Goal: Navigation & Orientation: Find specific page/section

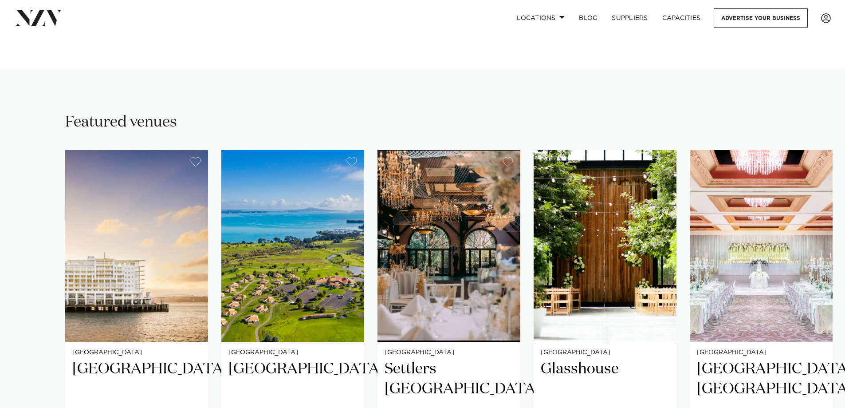
scroll to position [237, 0]
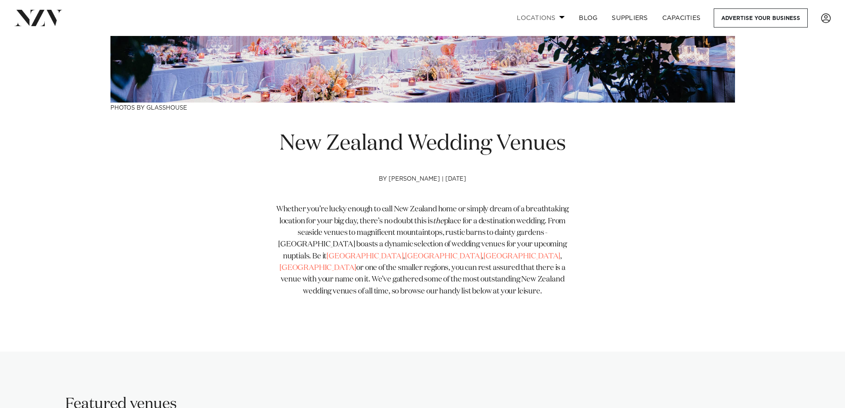
click at [544, 16] on link "Locations" at bounding box center [541, 17] width 62 height 19
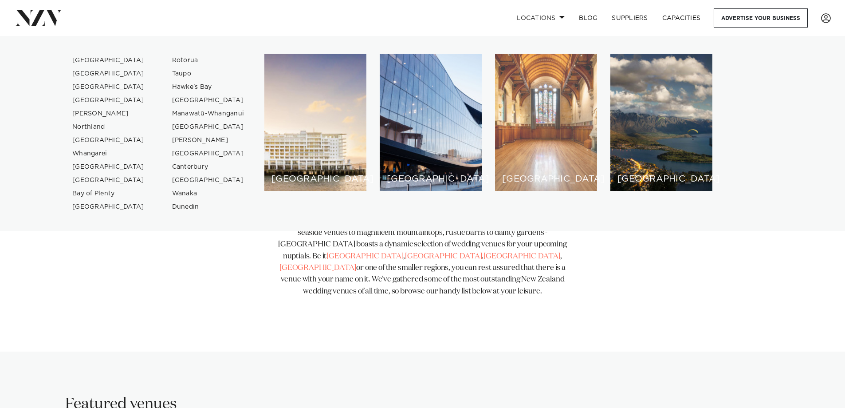
click at [537, 96] on div "[GEOGRAPHIC_DATA]" at bounding box center [546, 122] width 102 height 137
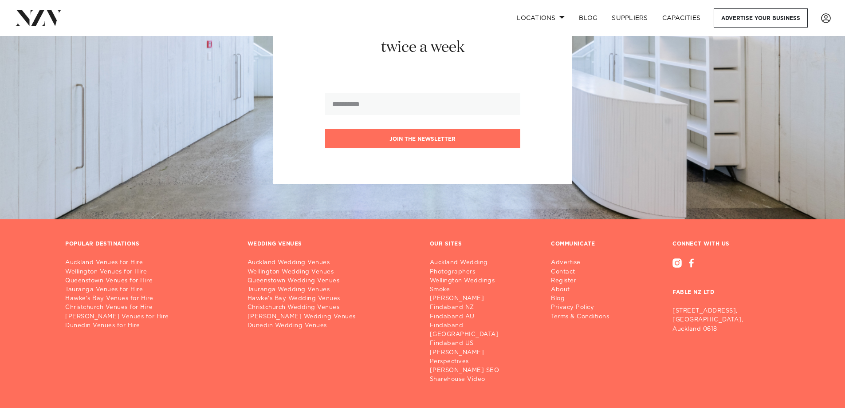
scroll to position [2529, 0]
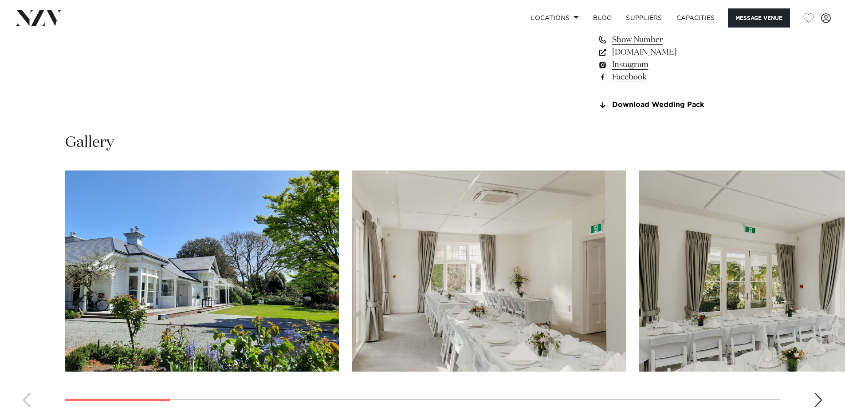
scroll to position [829, 0]
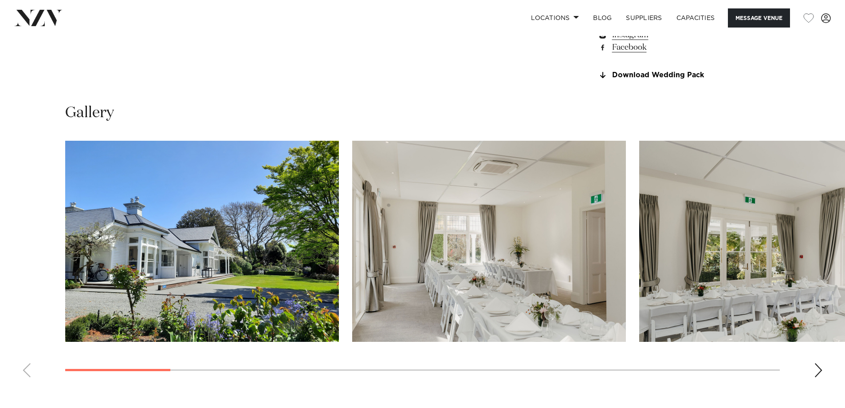
click at [815, 367] on div "Next slide" at bounding box center [818, 370] width 9 height 14
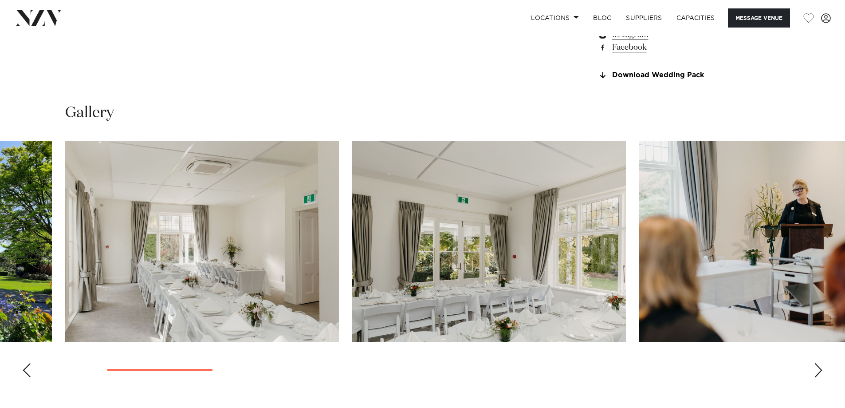
click at [815, 367] on div "Next slide" at bounding box center [818, 370] width 9 height 14
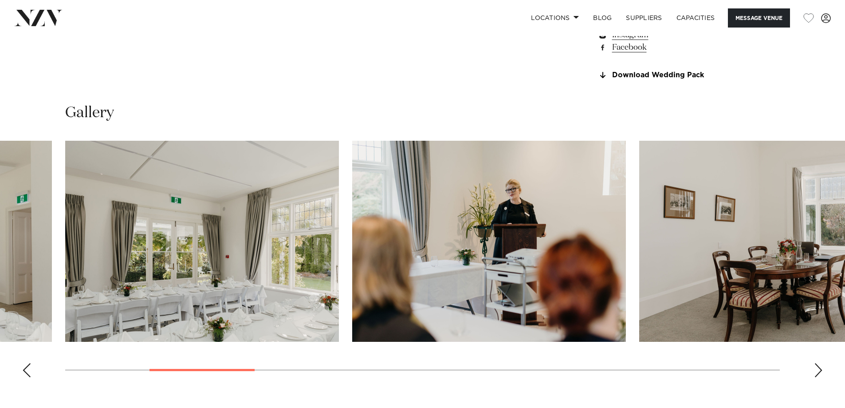
click at [815, 367] on div "Next slide" at bounding box center [818, 370] width 9 height 14
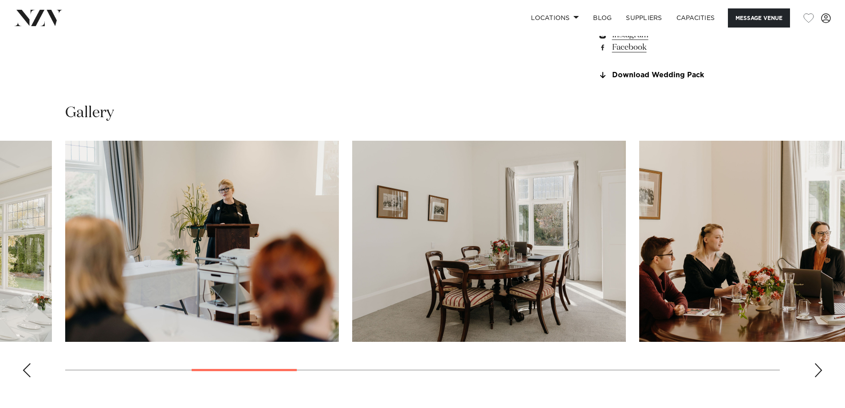
click at [815, 367] on div "Next slide" at bounding box center [818, 370] width 9 height 14
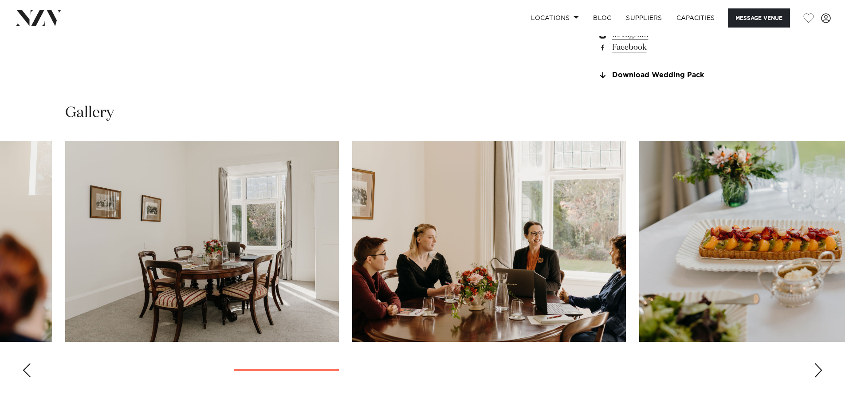
click at [815, 367] on div "Next slide" at bounding box center [818, 370] width 9 height 14
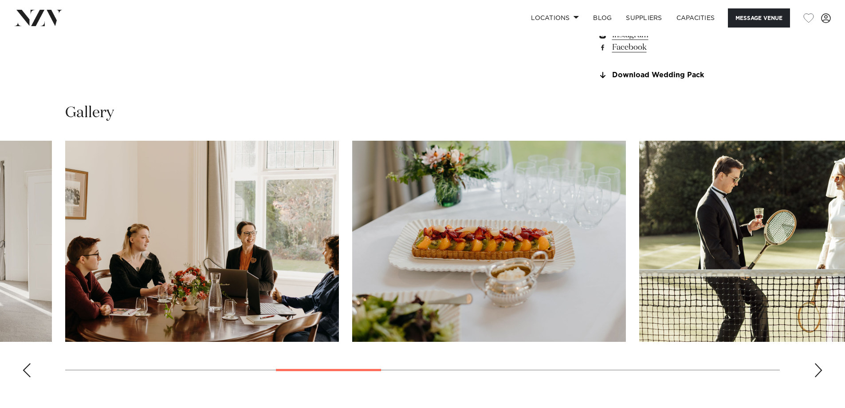
click at [815, 367] on div "Next slide" at bounding box center [818, 370] width 9 height 14
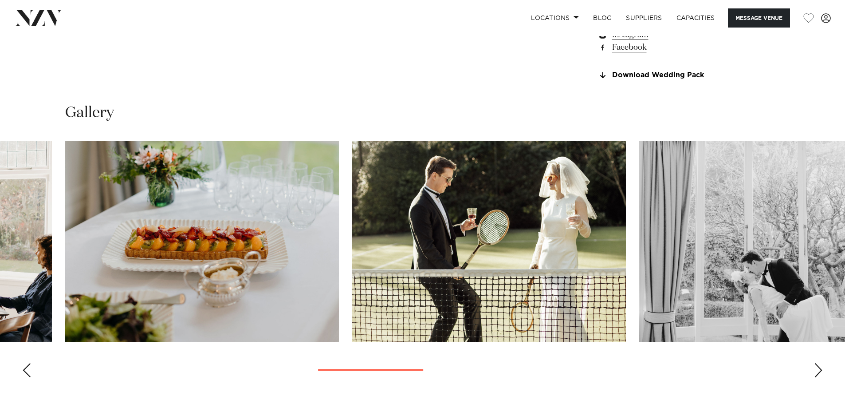
click at [815, 367] on div "Next slide" at bounding box center [818, 370] width 9 height 14
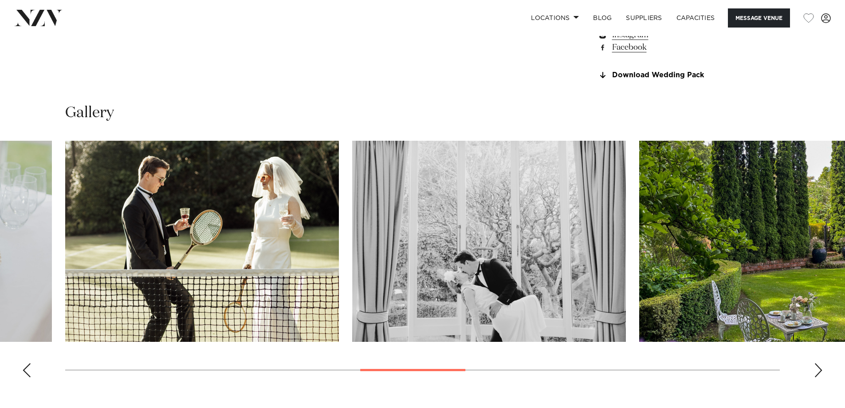
click at [815, 367] on div "Next slide" at bounding box center [818, 370] width 9 height 14
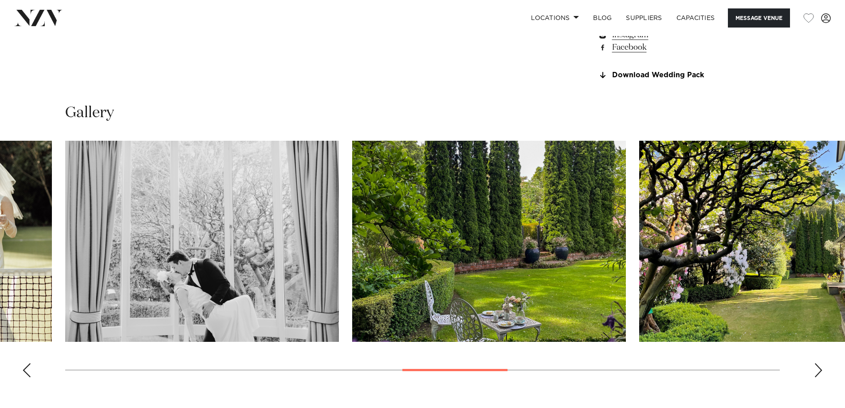
click at [815, 367] on div "Next slide" at bounding box center [818, 370] width 9 height 14
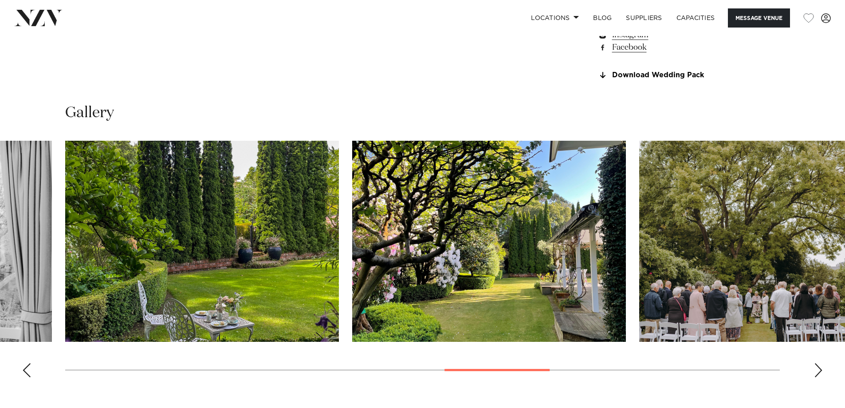
click at [815, 367] on div "Next slide" at bounding box center [818, 370] width 9 height 14
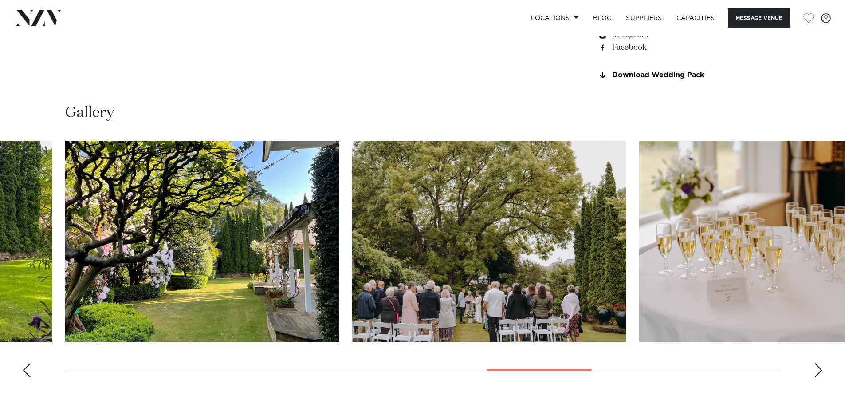
click at [815, 367] on div "Next slide" at bounding box center [818, 370] width 9 height 14
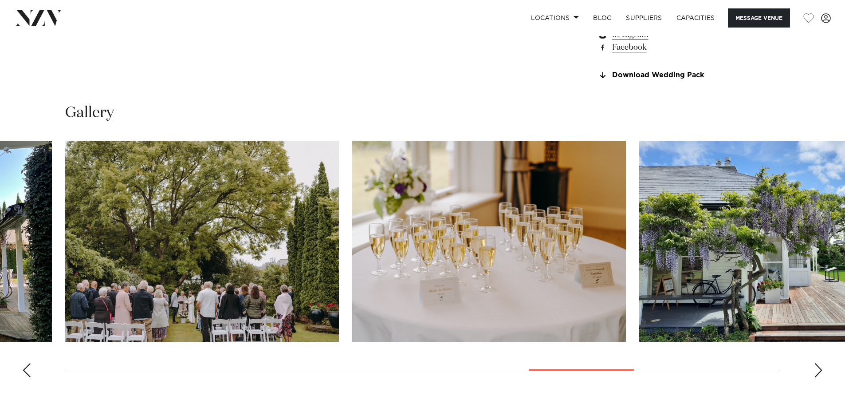
click at [815, 367] on div "Next slide" at bounding box center [818, 370] width 9 height 14
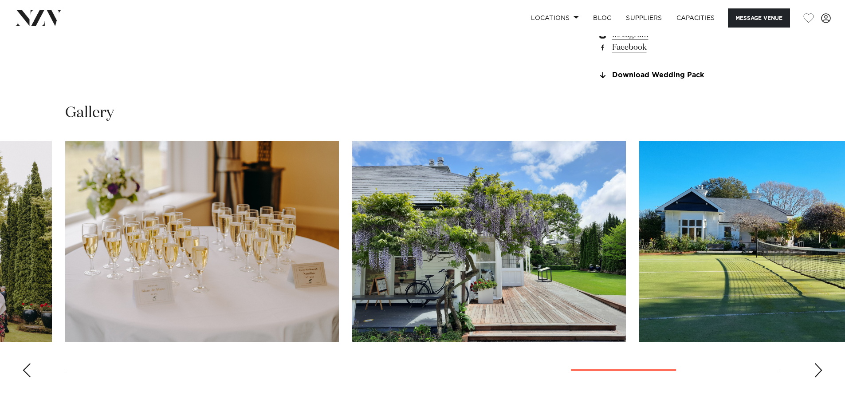
click at [815, 367] on div "Next slide" at bounding box center [818, 370] width 9 height 14
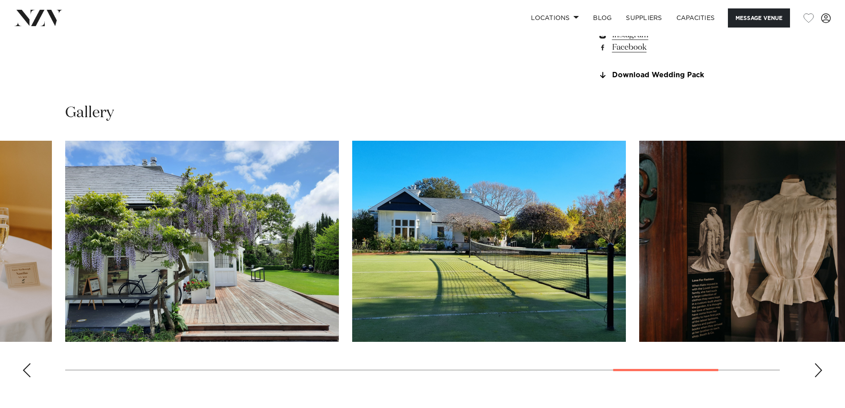
click at [815, 367] on div "Next slide" at bounding box center [818, 370] width 9 height 14
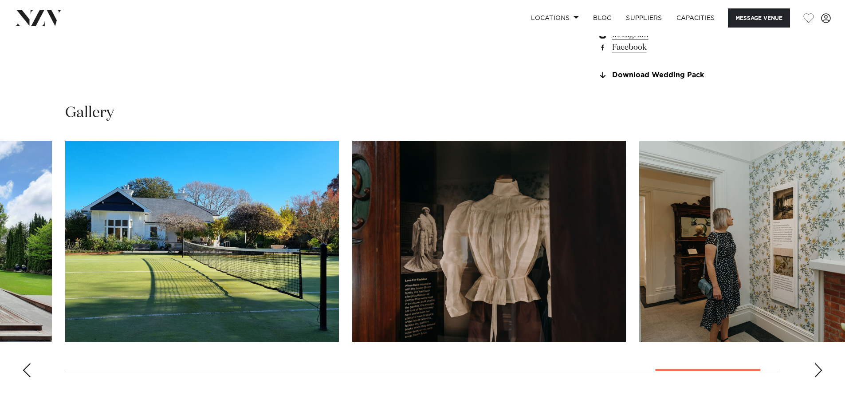
click at [815, 367] on div "Next slide" at bounding box center [818, 370] width 9 height 14
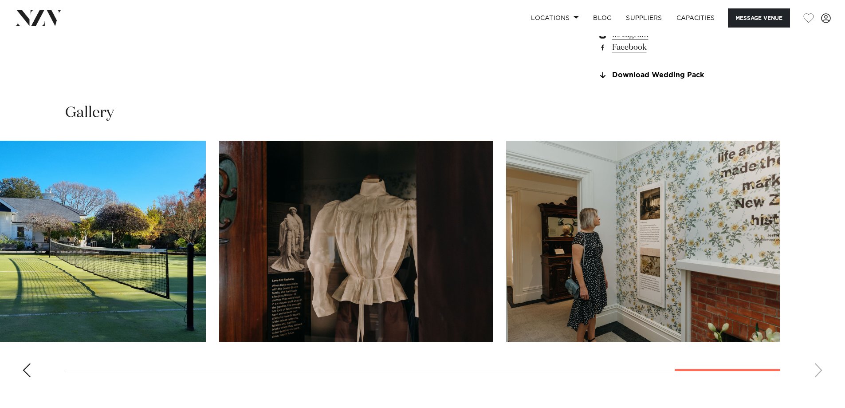
click at [815, 367] on swiper-container at bounding box center [422, 263] width 845 height 244
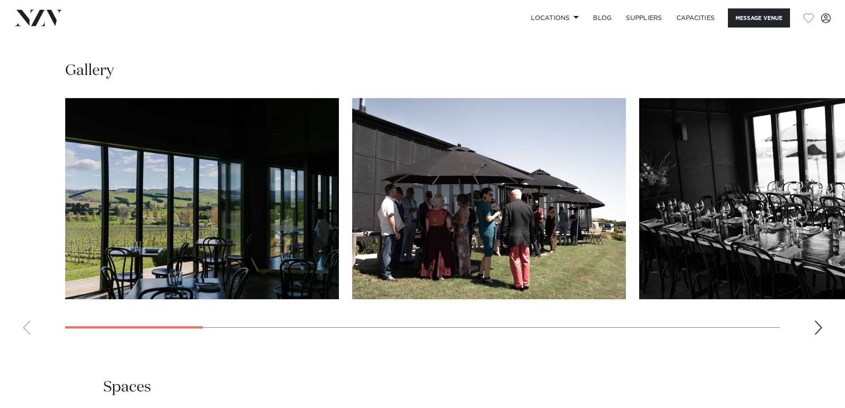
scroll to position [829, 0]
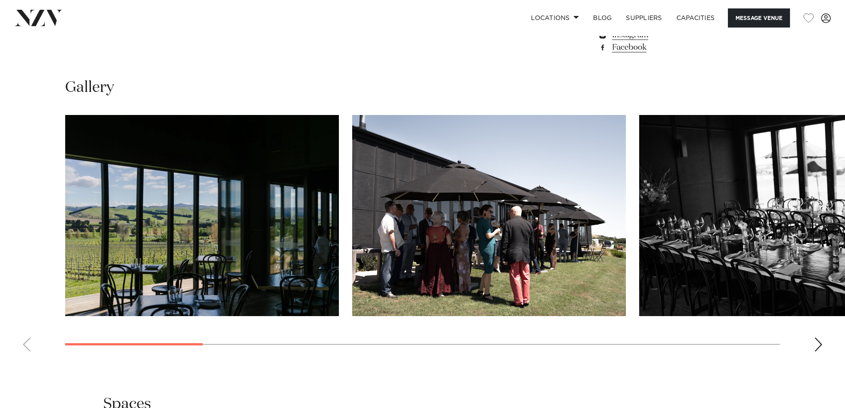
click at [820, 344] on div "Next slide" at bounding box center [818, 344] width 9 height 14
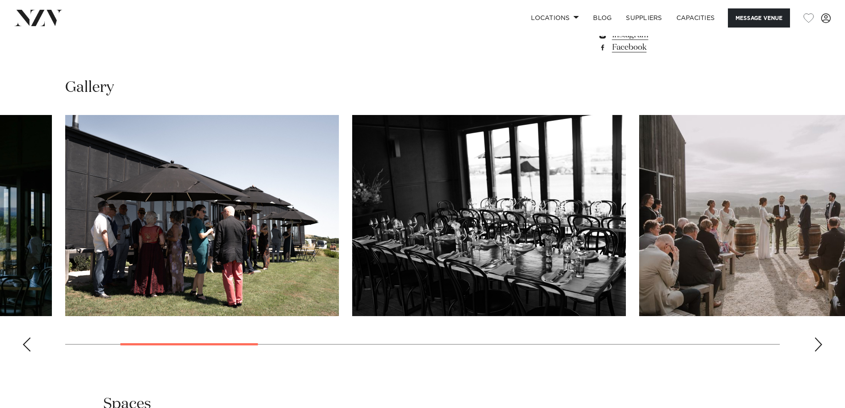
click at [820, 344] on div "Next slide" at bounding box center [818, 344] width 9 height 14
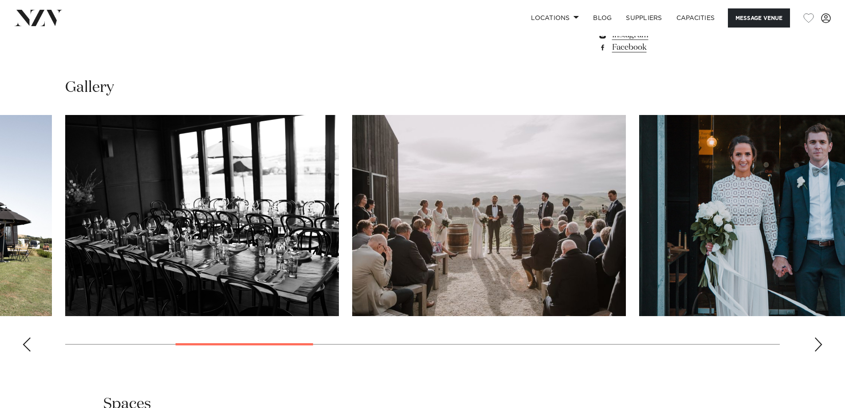
click at [821, 345] on div "Next slide" at bounding box center [818, 344] width 9 height 14
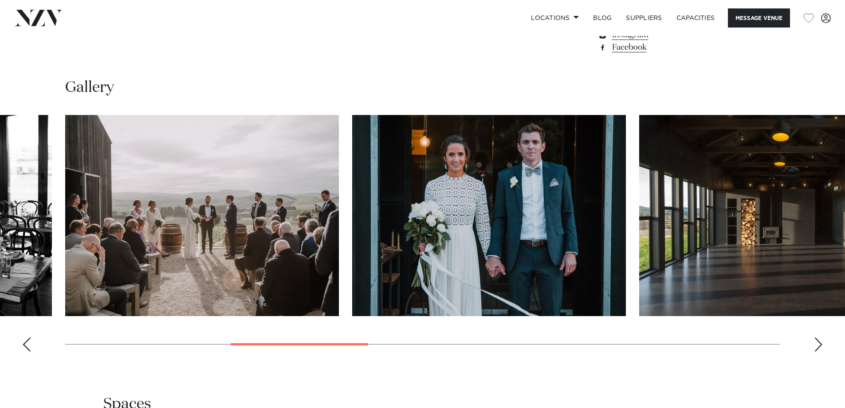
click at [821, 345] on div "Next slide" at bounding box center [818, 344] width 9 height 14
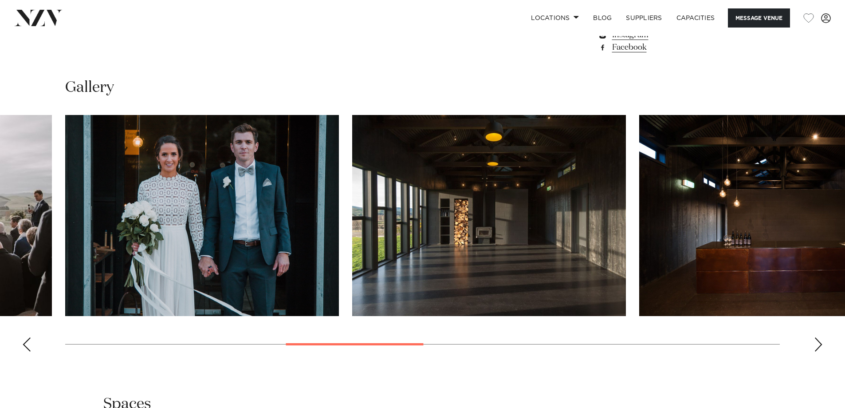
click at [821, 345] on div "Next slide" at bounding box center [818, 344] width 9 height 14
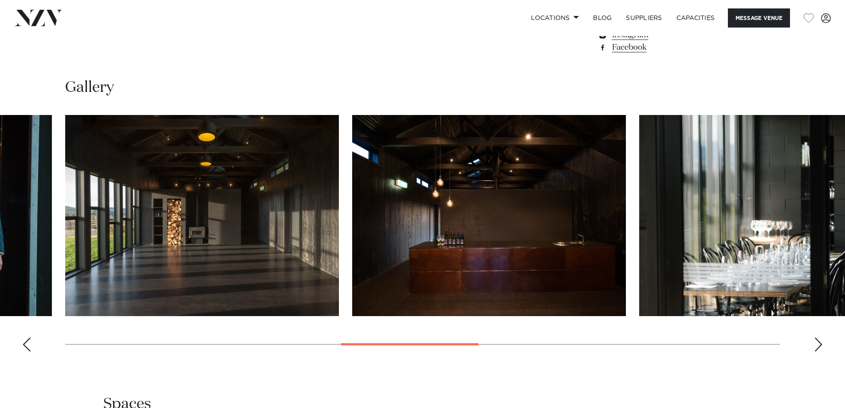
click at [821, 345] on div "Next slide" at bounding box center [818, 344] width 9 height 14
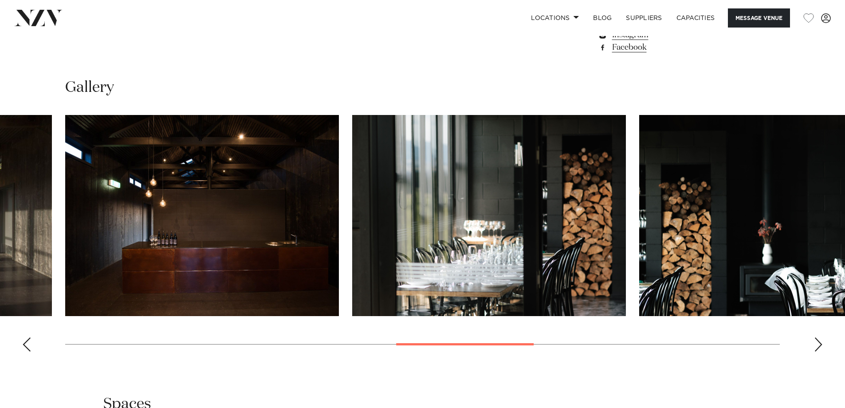
click at [821, 345] on div "Next slide" at bounding box center [818, 344] width 9 height 14
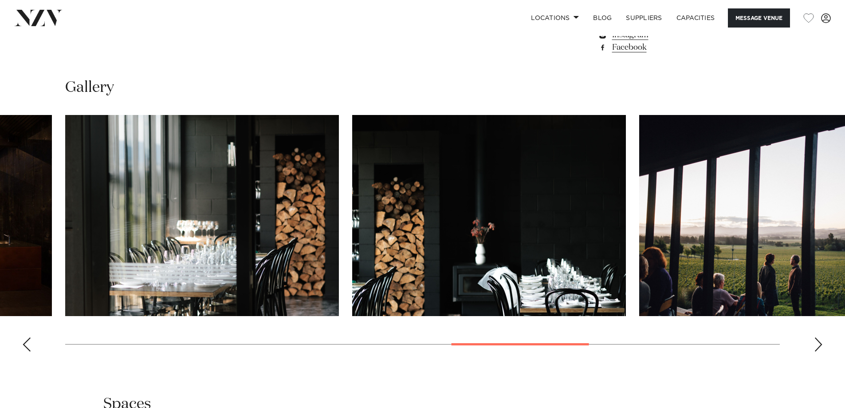
click at [821, 345] on div "Next slide" at bounding box center [818, 344] width 9 height 14
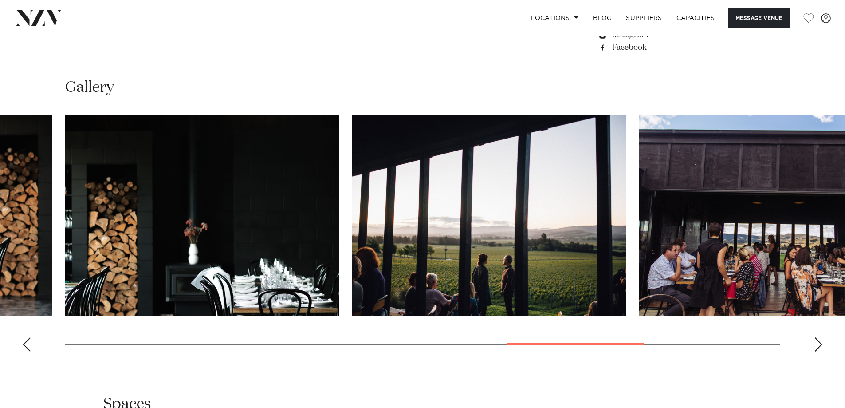
click at [816, 347] on div "Next slide" at bounding box center [818, 344] width 9 height 14
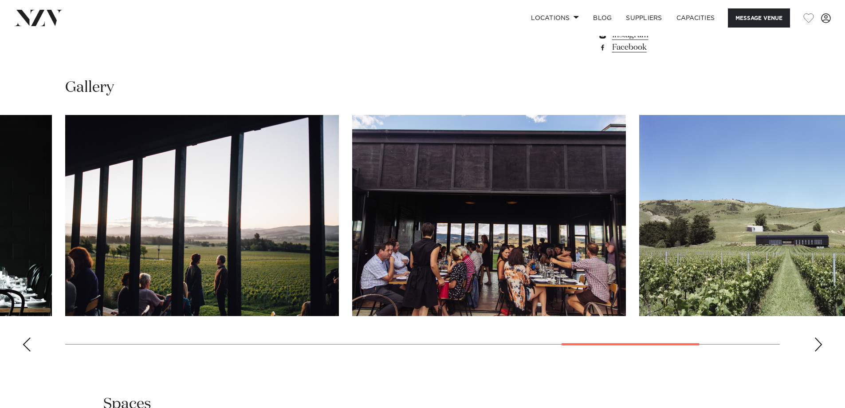
click at [816, 347] on div "Next slide" at bounding box center [818, 344] width 9 height 14
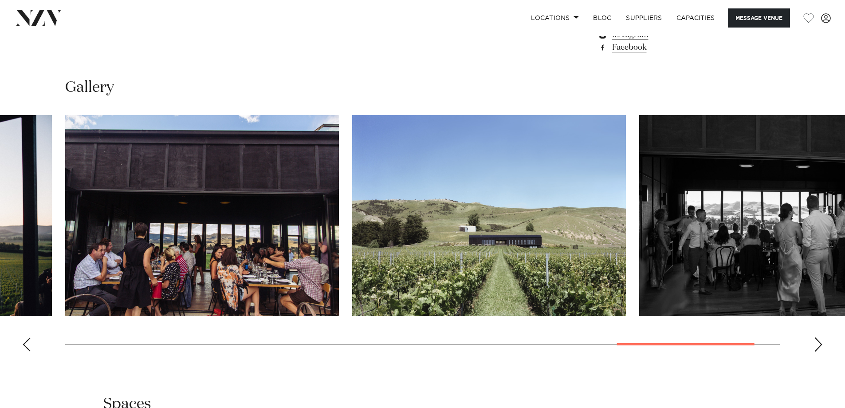
click at [816, 347] on div "Next slide" at bounding box center [818, 344] width 9 height 14
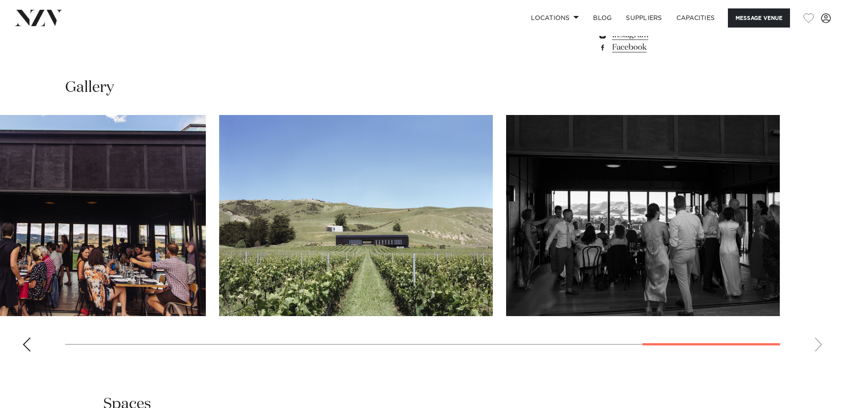
click at [816, 347] on swiper-container at bounding box center [422, 237] width 845 height 244
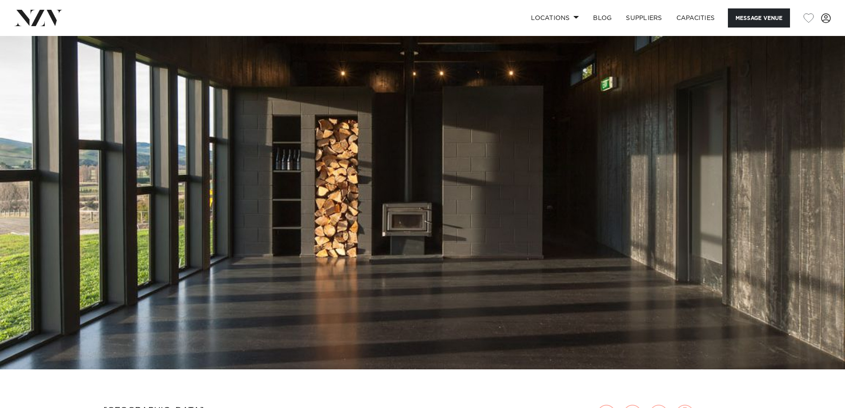
scroll to position [0, 0]
